Goal: Transaction & Acquisition: Purchase product/service

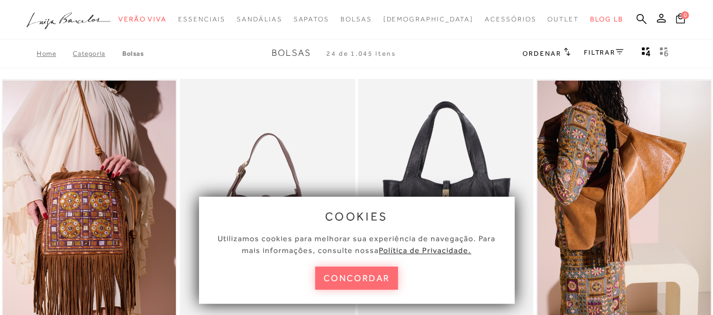
click at [343, 279] on button "concordar" at bounding box center [356, 278] width 83 height 23
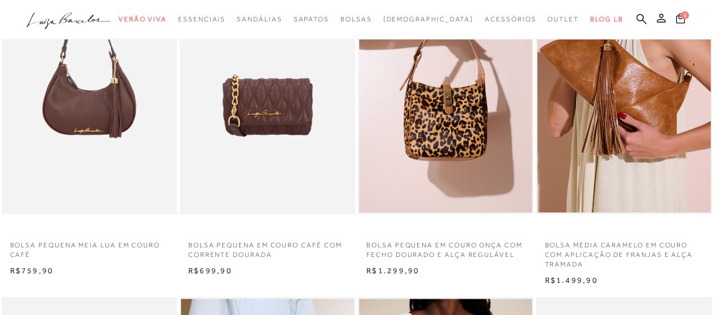
scroll to position [446, 0]
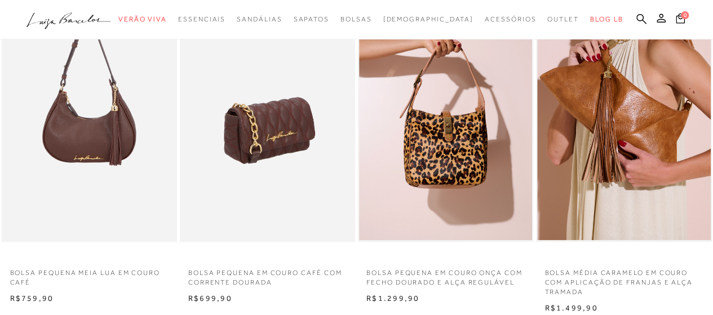
click at [286, 152] on img at bounding box center [268, 110] width 174 height 263
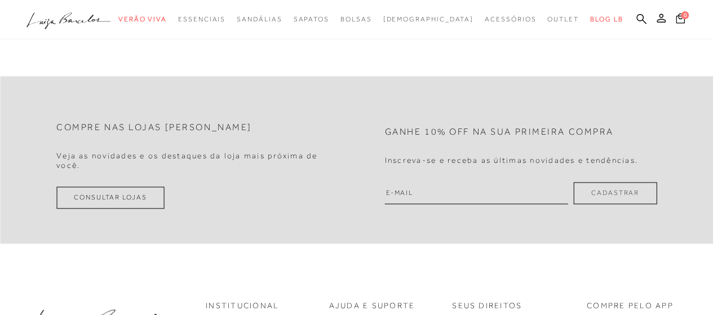
scroll to position [830, 0]
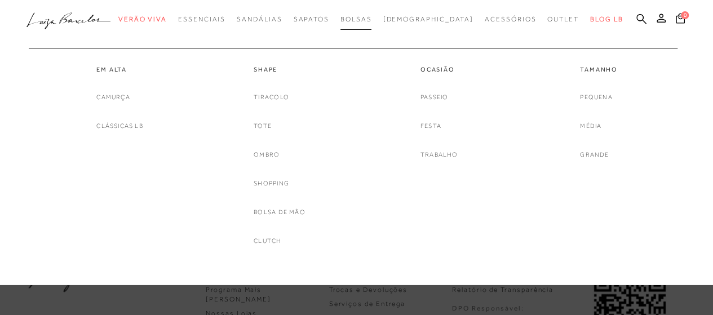
click at [372, 19] on span "Bolsas" at bounding box center [356, 19] width 32 height 8
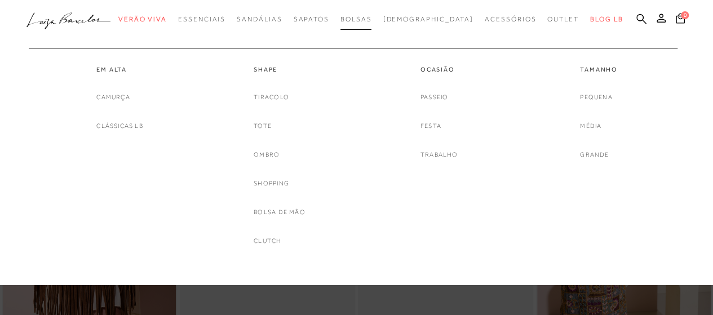
click at [372, 19] on span "Bolsas" at bounding box center [356, 19] width 32 height 8
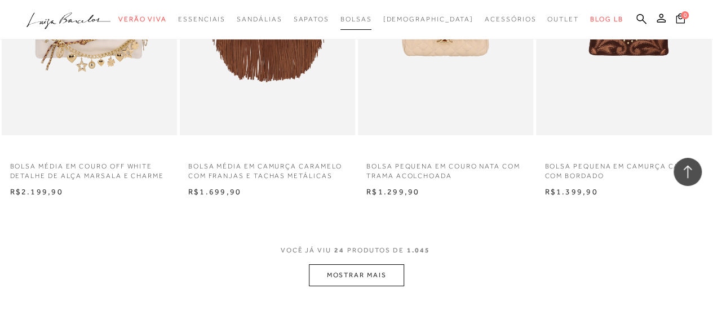
scroll to position [4021, 0]
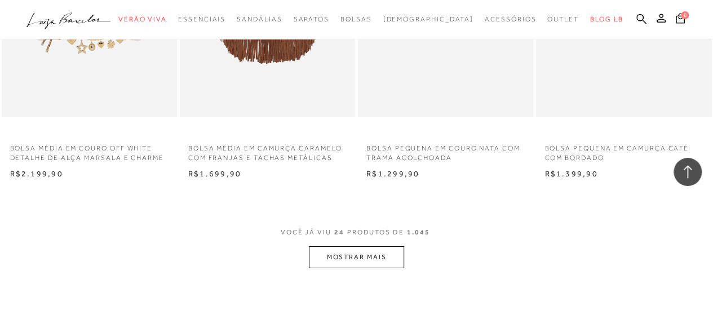
click at [345, 251] on button "MOSTRAR MAIS" at bounding box center [356, 257] width 95 height 22
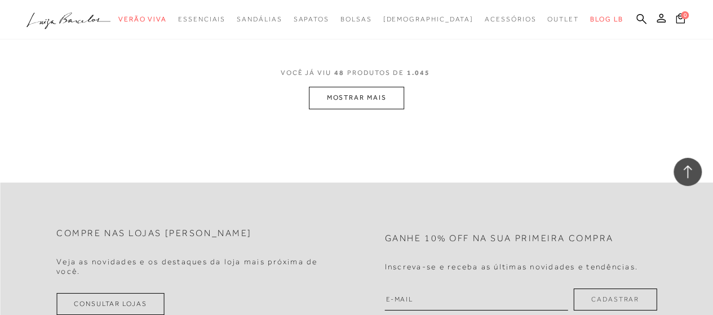
scroll to position [6228, 0]
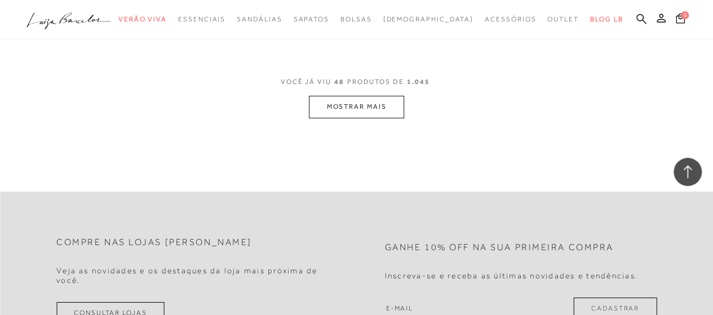
click at [372, 104] on button "MOSTRAR MAIS" at bounding box center [356, 107] width 95 height 22
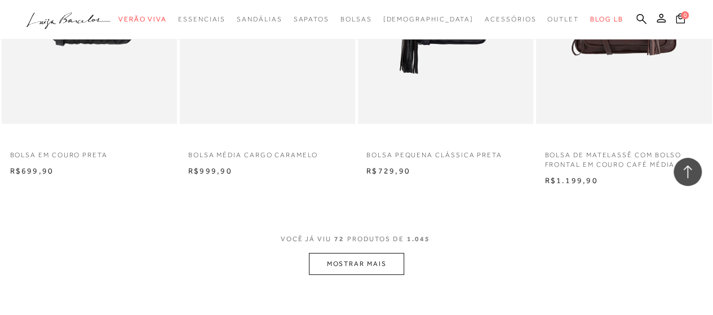
scroll to position [8169, 0]
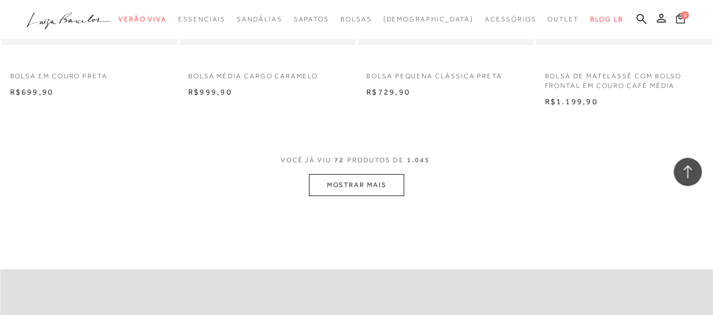
click at [376, 184] on button "MOSTRAR MAIS" at bounding box center [356, 185] width 95 height 22
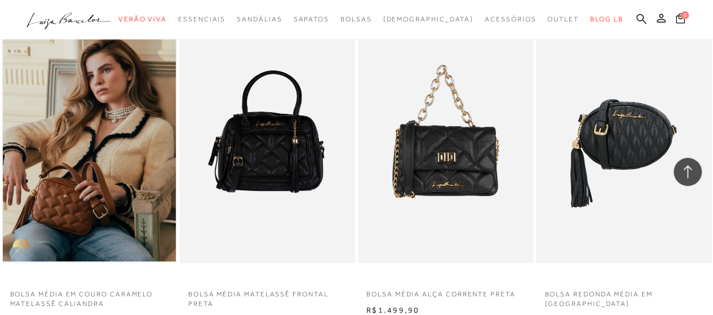
scroll to position [8273, 0]
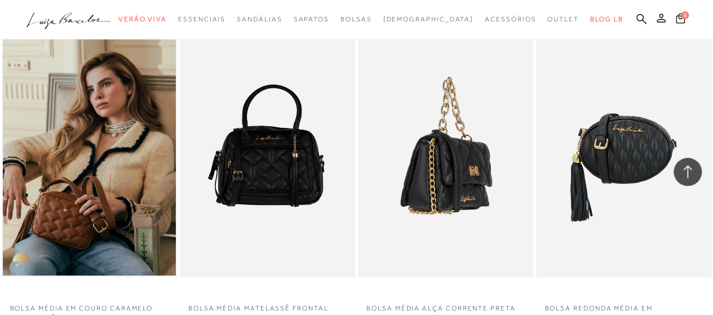
click at [430, 238] on img at bounding box center [446, 145] width 174 height 263
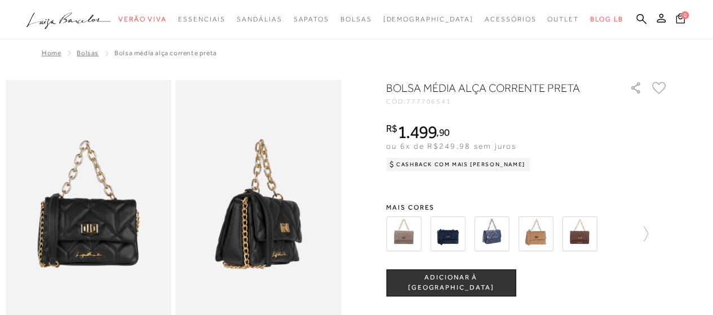
click at [541, 236] on img at bounding box center [535, 233] width 35 height 35
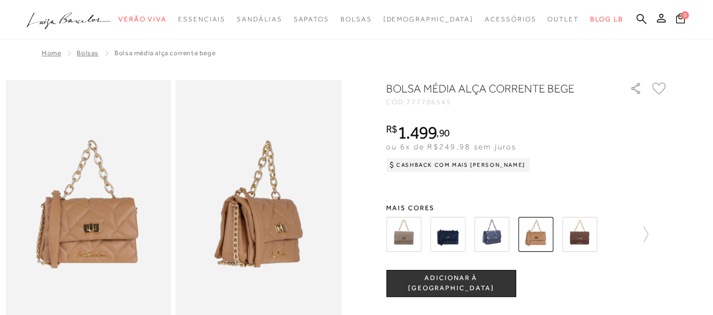
click at [402, 235] on img at bounding box center [403, 234] width 35 height 35
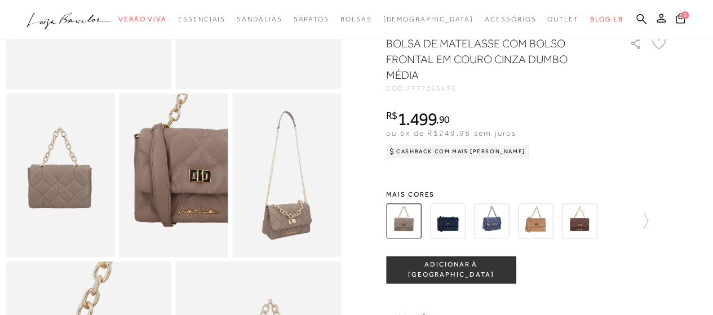
scroll to position [238, 0]
